Goal: Information Seeking & Learning: Learn about a topic

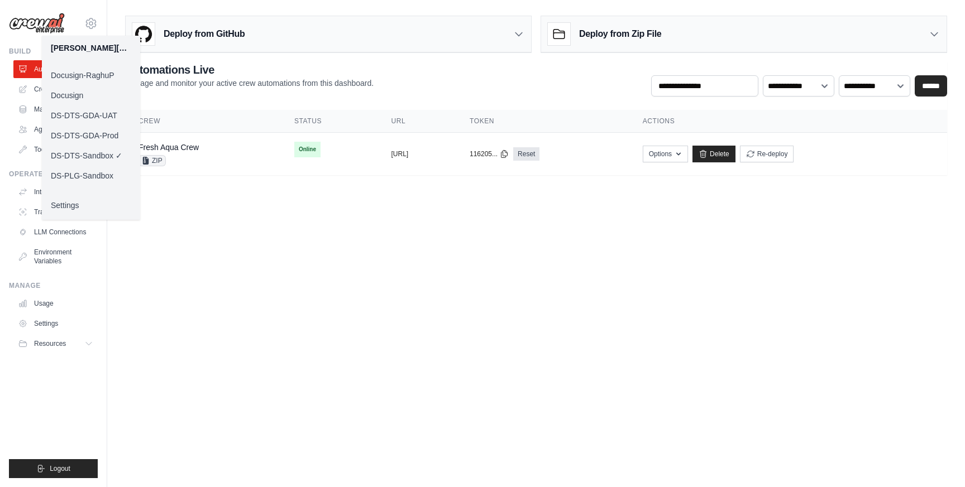
click at [109, 114] on link "DS-DTS-GDA-UAT" at bounding box center [91, 116] width 98 height 20
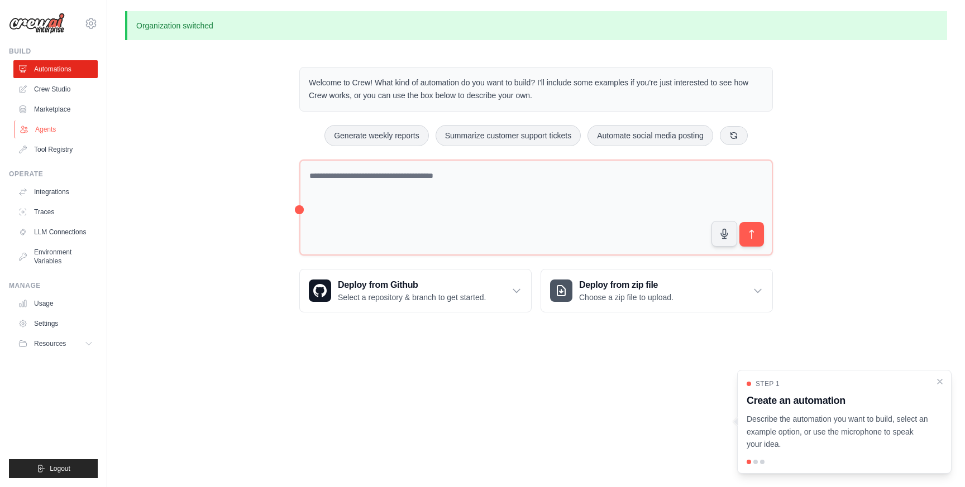
click at [46, 127] on link "Agents" at bounding box center [57, 130] width 84 height 18
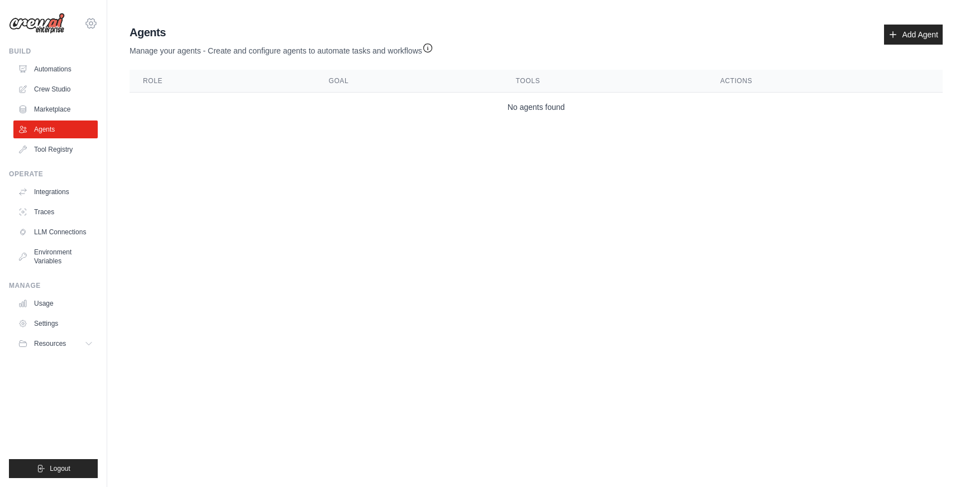
click at [94, 21] on icon at bounding box center [91, 22] width 10 height 9
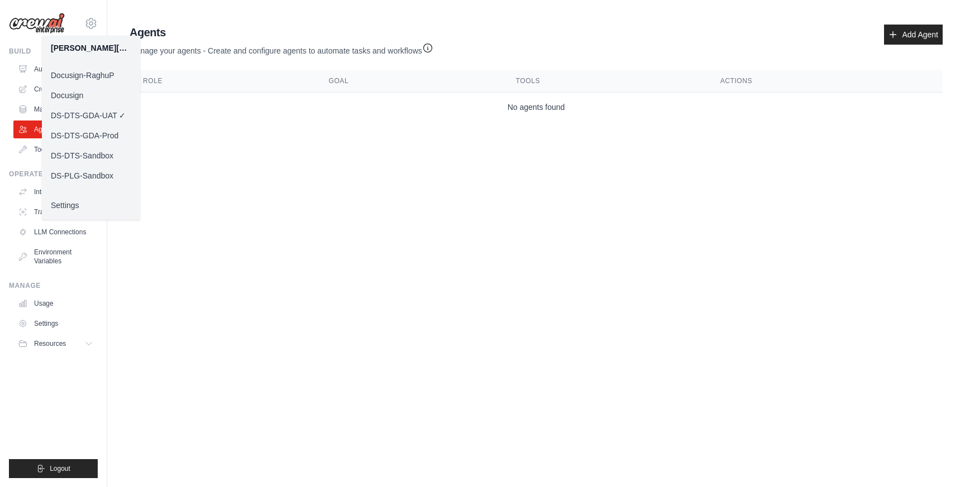
click at [67, 90] on link "Docusign" at bounding box center [91, 95] width 98 height 20
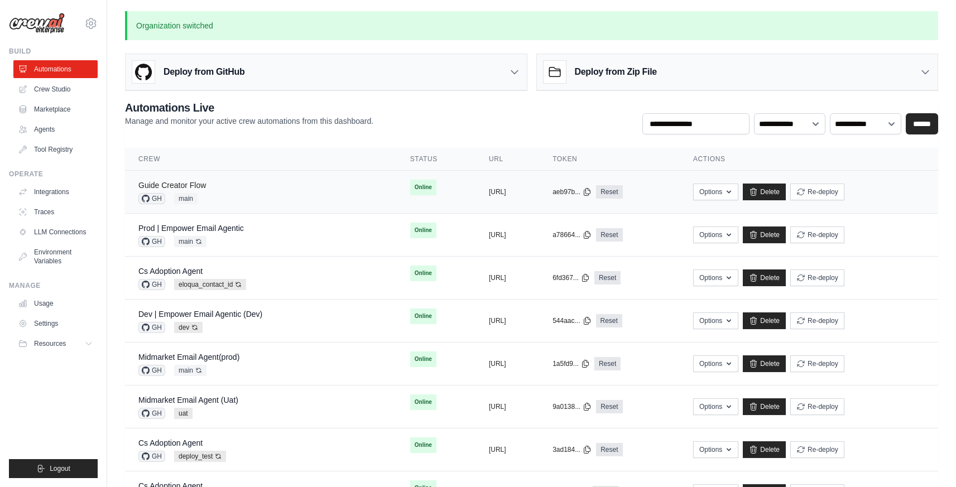
click at [203, 189] on link "Guide Creator Flow" at bounding box center [172, 185] width 68 height 9
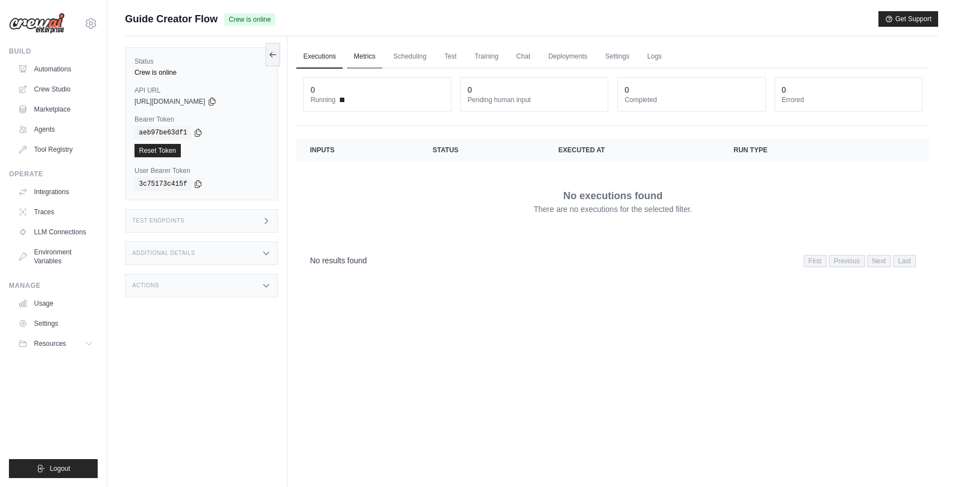
click at [366, 60] on link "Metrics" at bounding box center [364, 56] width 35 height 23
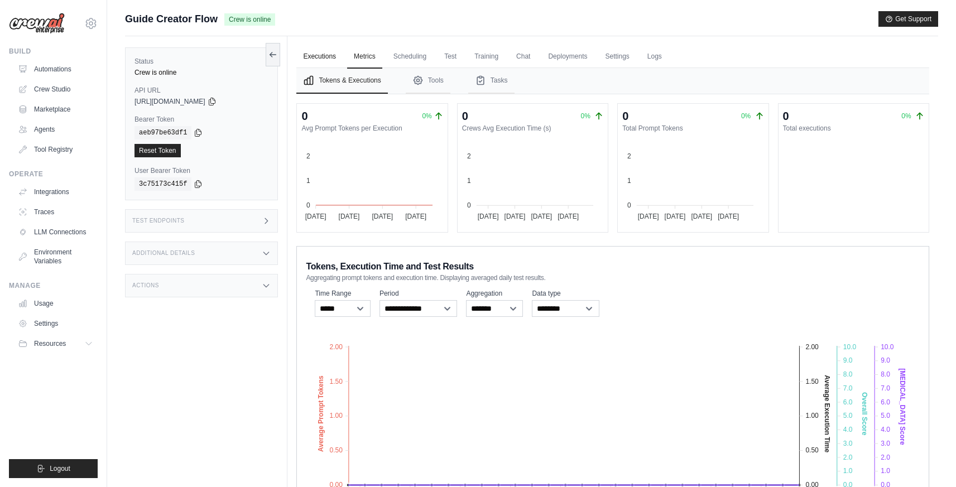
click at [320, 56] on link "Executions" at bounding box center [319, 56] width 46 height 23
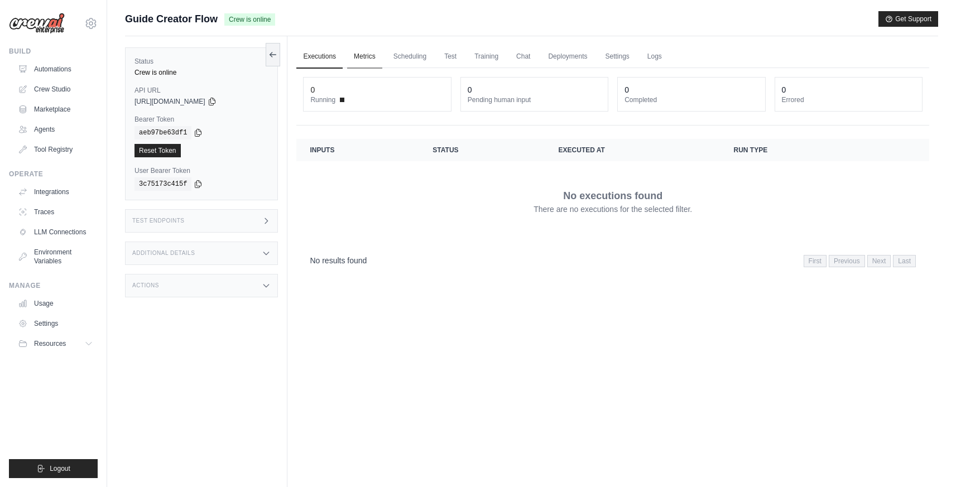
click at [353, 58] on link "Metrics" at bounding box center [364, 56] width 35 height 23
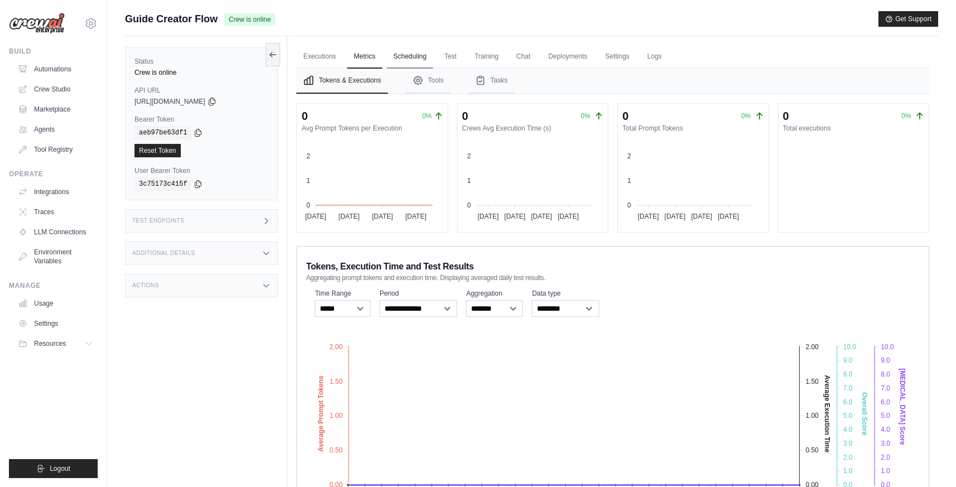
click at [410, 60] on link "Scheduling" at bounding box center [410, 56] width 46 height 23
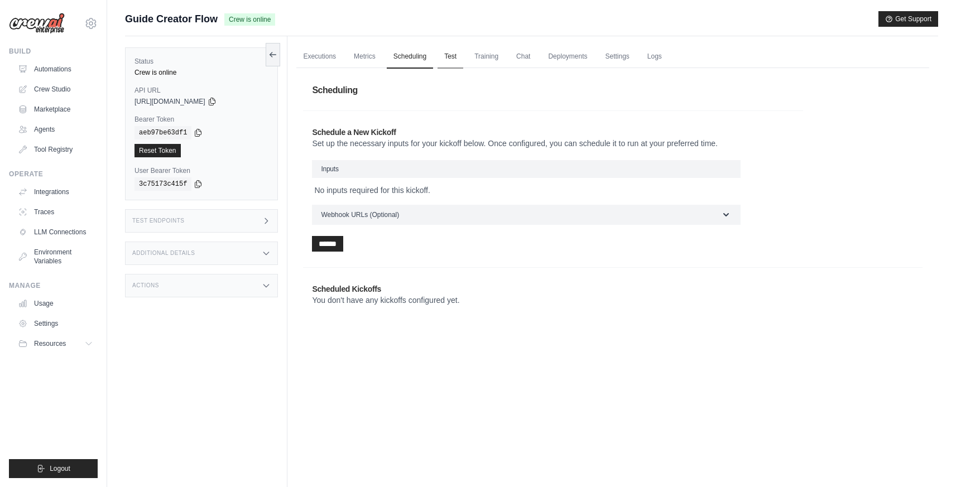
click at [444, 56] on link "Test" at bounding box center [451, 56] width 26 height 23
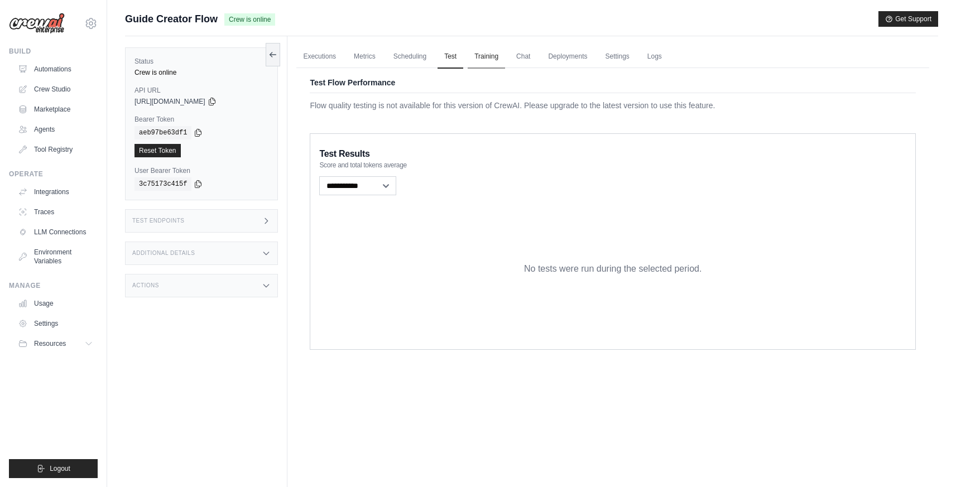
click at [482, 58] on link "Training" at bounding box center [486, 56] width 37 height 23
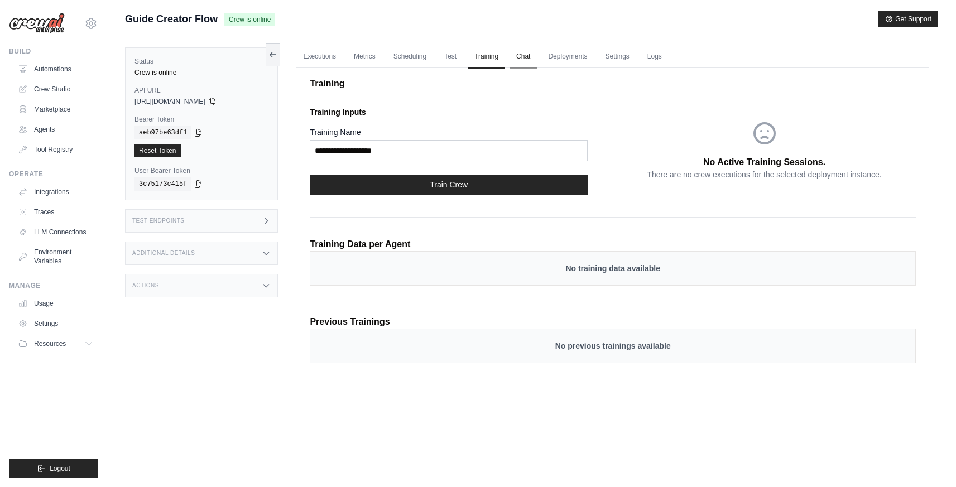
click at [525, 57] on link "Chat" at bounding box center [523, 56] width 27 height 23
click at [564, 57] on link "Deployments" at bounding box center [568, 56] width 52 height 23
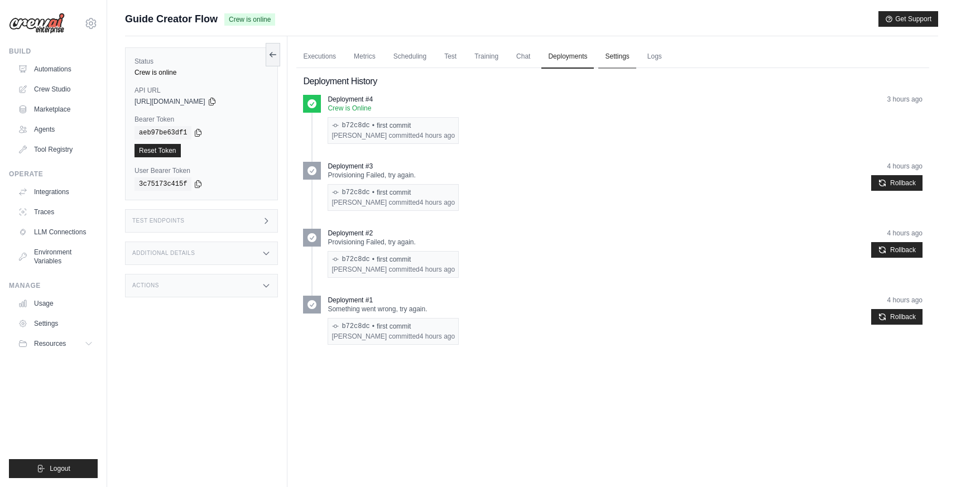
click at [618, 56] on link "Settings" at bounding box center [617, 56] width 37 height 23
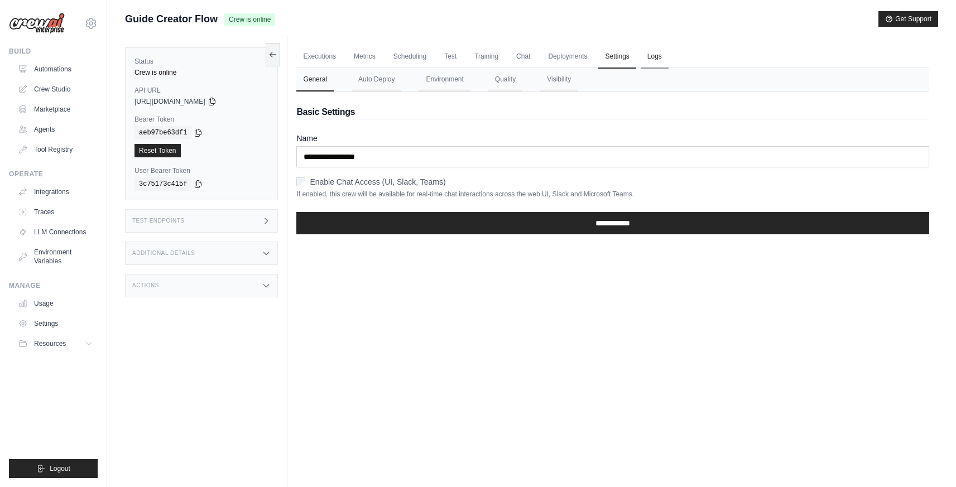
click at [650, 56] on link "Logs" at bounding box center [655, 56] width 28 height 23
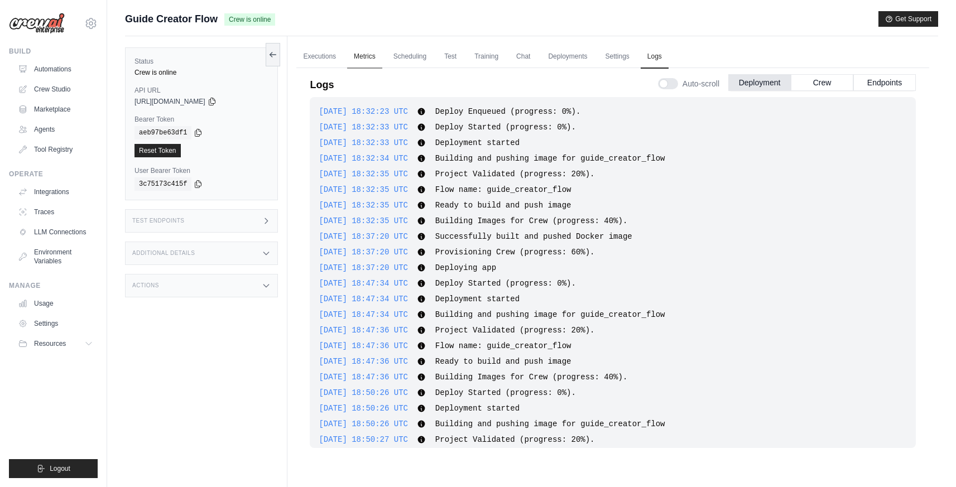
click at [373, 60] on link "Metrics" at bounding box center [364, 56] width 35 height 23
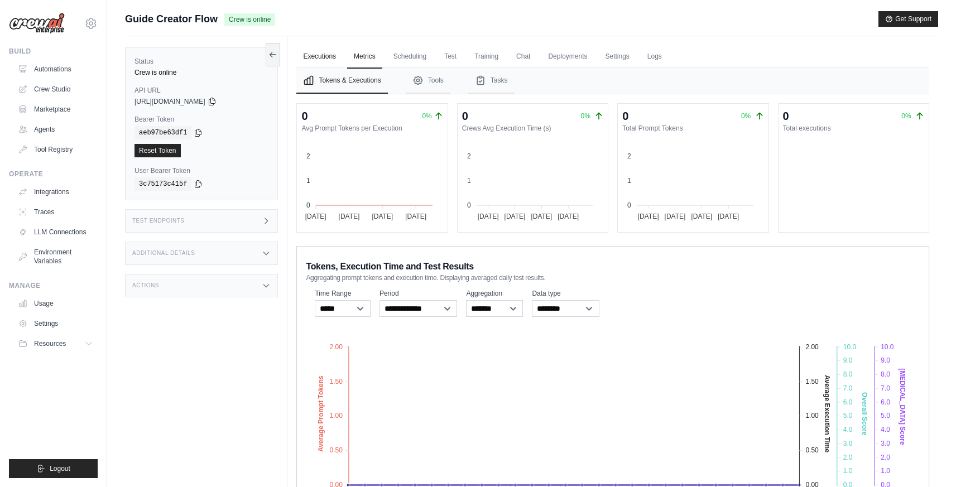
click at [322, 59] on link "Executions" at bounding box center [319, 56] width 46 height 23
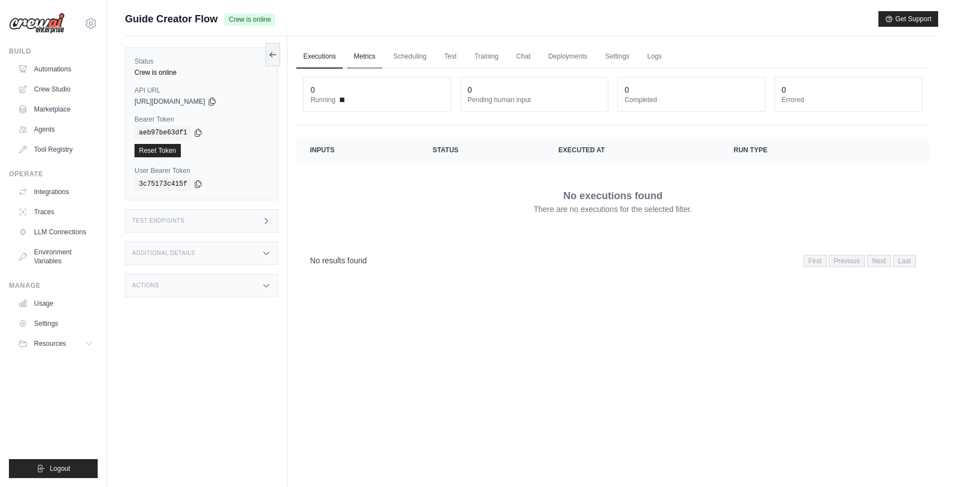
click at [356, 62] on link "Metrics" at bounding box center [364, 56] width 35 height 23
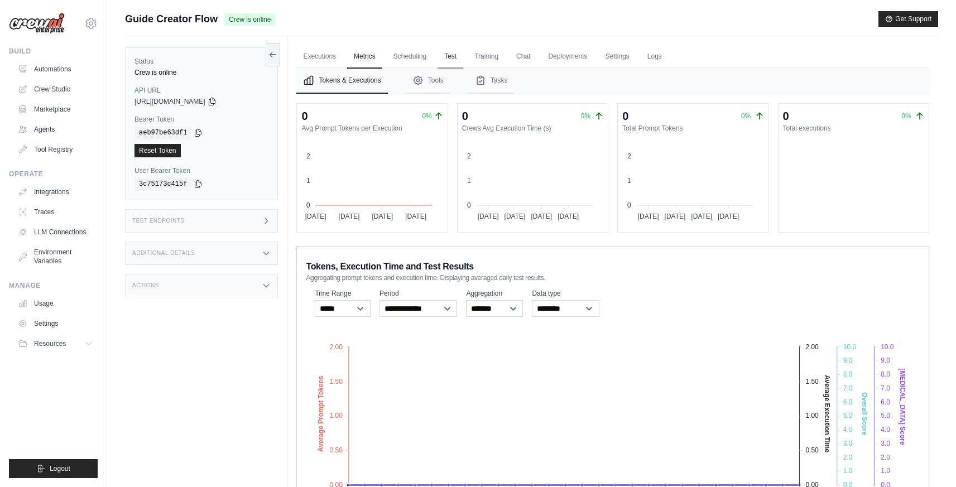
click at [450, 60] on link "Test" at bounding box center [451, 56] width 26 height 23
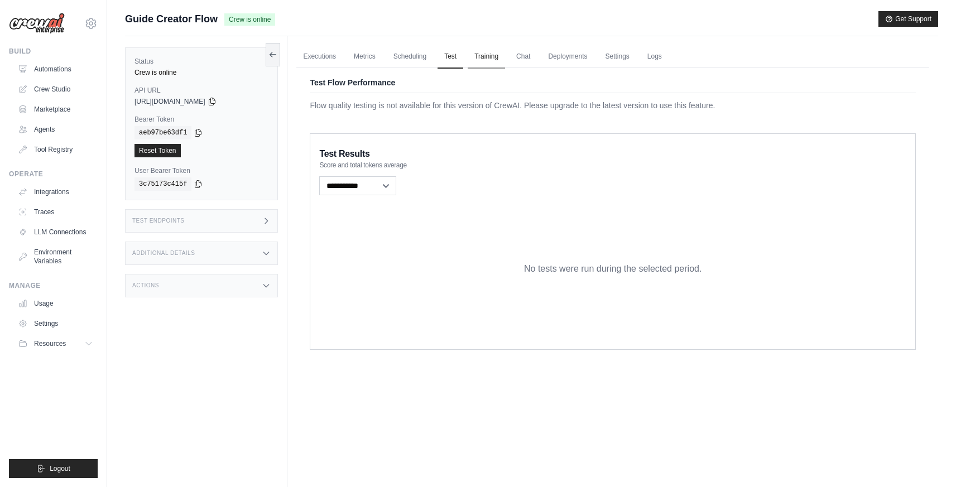
click at [490, 63] on link "Training" at bounding box center [486, 56] width 37 height 23
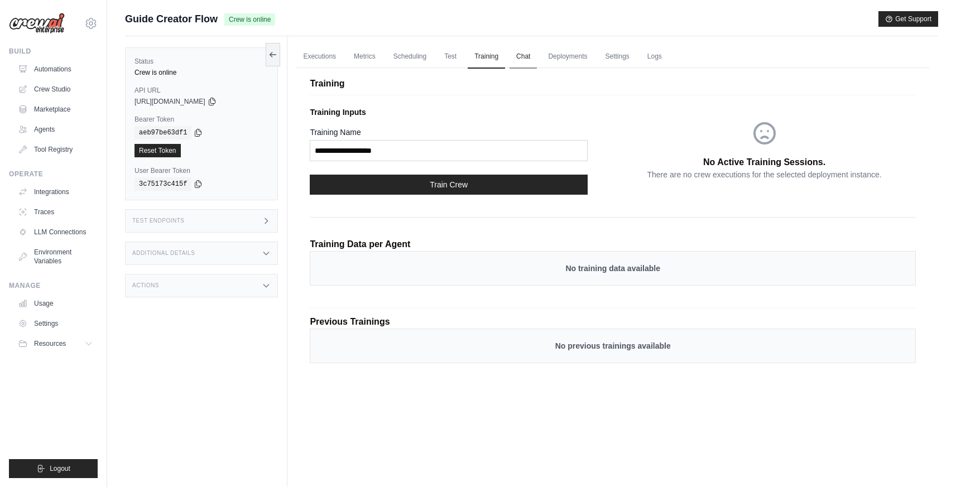
click at [524, 58] on link "Chat" at bounding box center [523, 56] width 27 height 23
click at [371, 56] on link "Metrics" at bounding box center [364, 56] width 35 height 23
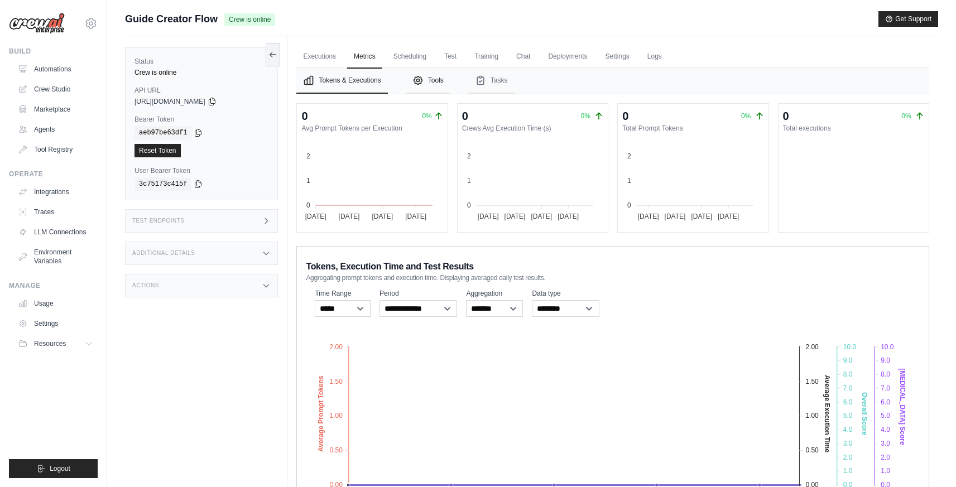
click at [434, 78] on button "Tools" at bounding box center [428, 81] width 45 height 26
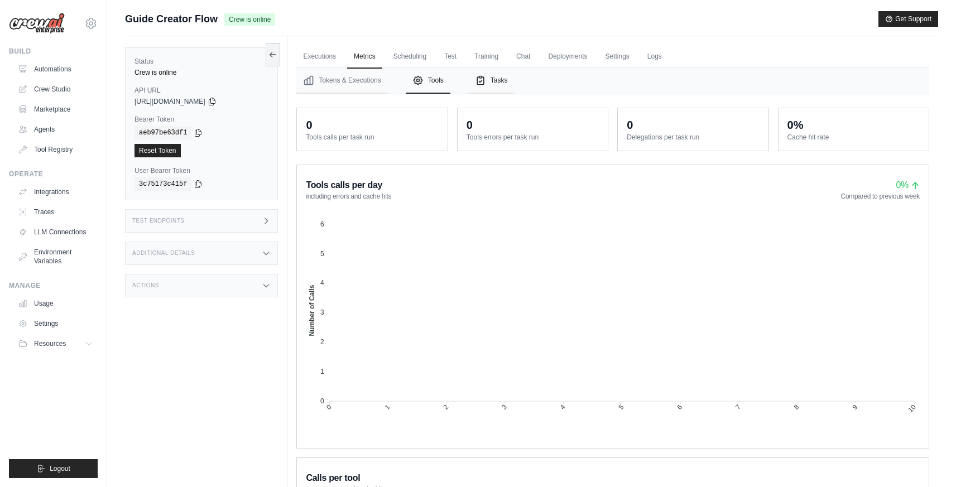
click at [481, 82] on icon "Tabs" at bounding box center [480, 80] width 11 height 11
click at [418, 58] on link "Scheduling" at bounding box center [410, 56] width 46 height 23
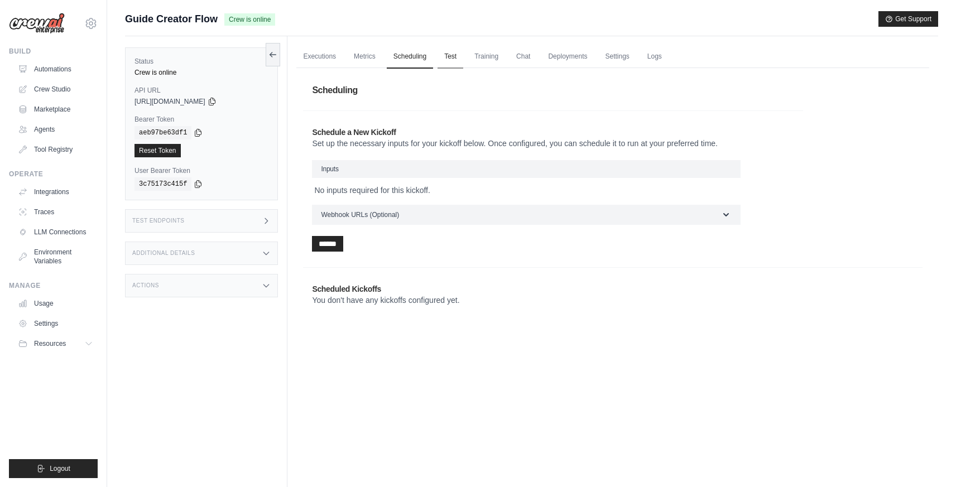
click at [451, 57] on link "Test" at bounding box center [451, 56] width 26 height 23
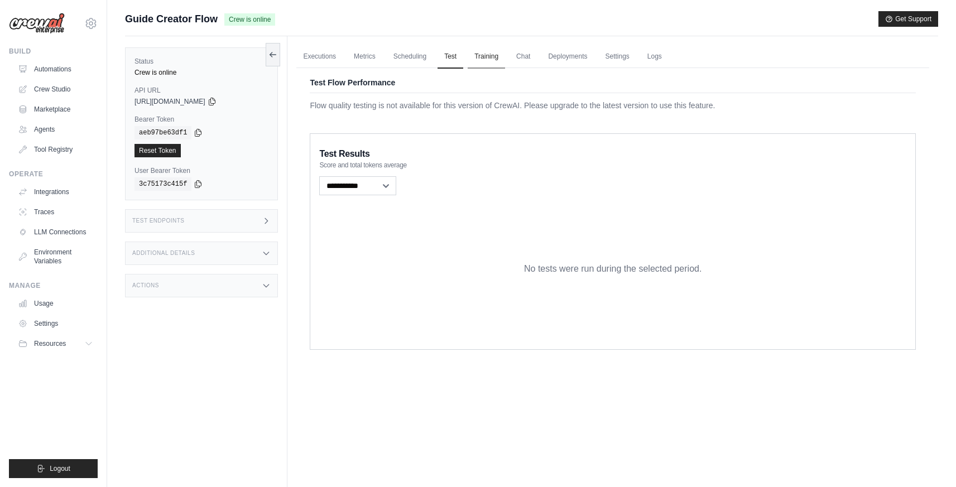
click at [478, 60] on link "Training" at bounding box center [486, 56] width 37 height 23
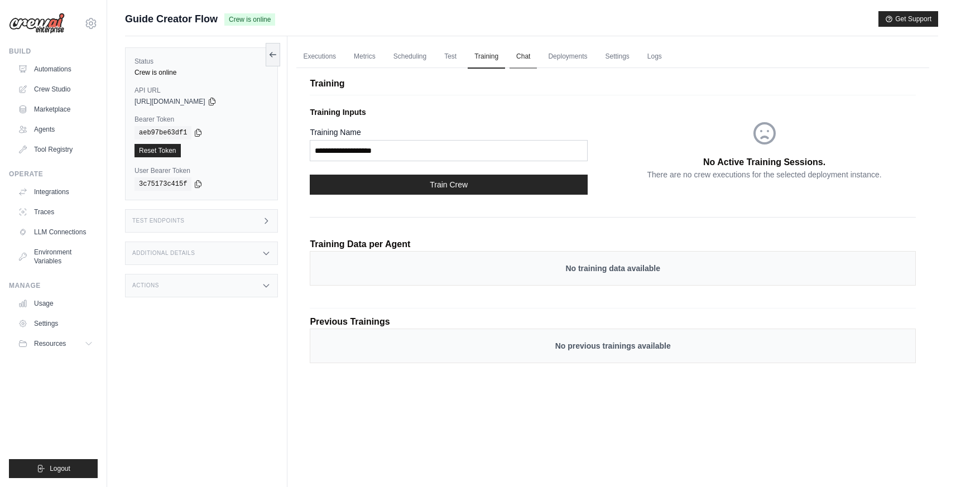
drag, startPoint x: 517, startPoint y: 54, endPoint x: 517, endPoint y: 61, distance: 7.3
click at [517, 55] on link "Chat" at bounding box center [523, 56] width 27 height 23
